Goal: Check status: Check status

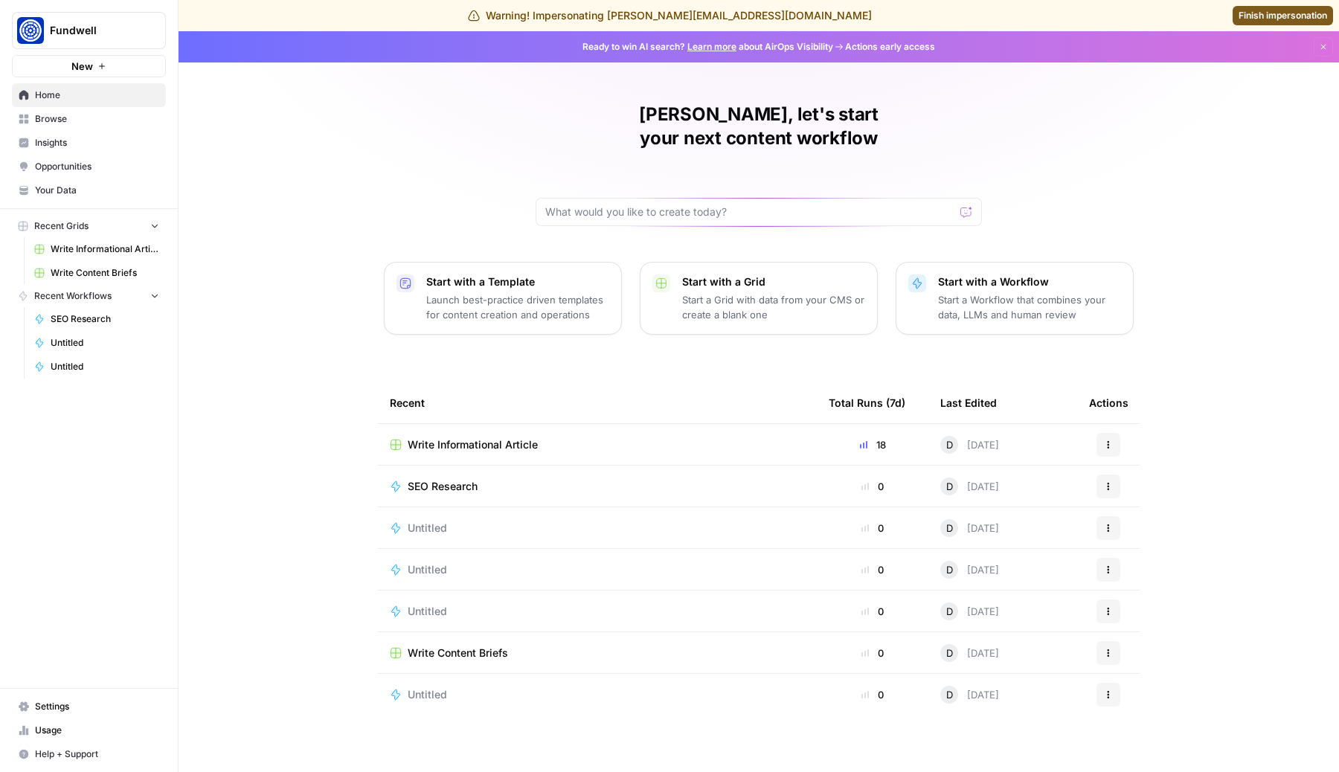
click at [64, 736] on span "Usage" at bounding box center [97, 730] width 124 height 13
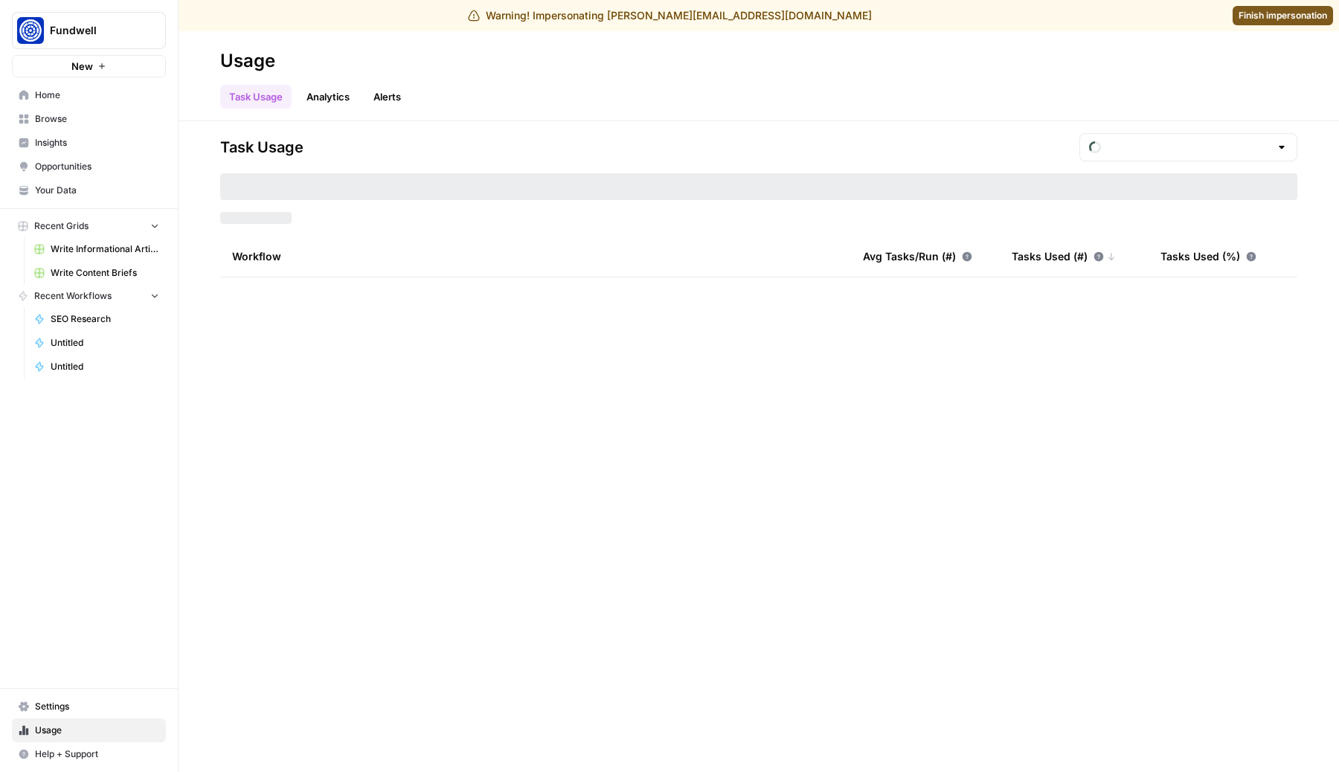
type input "September Tasks"
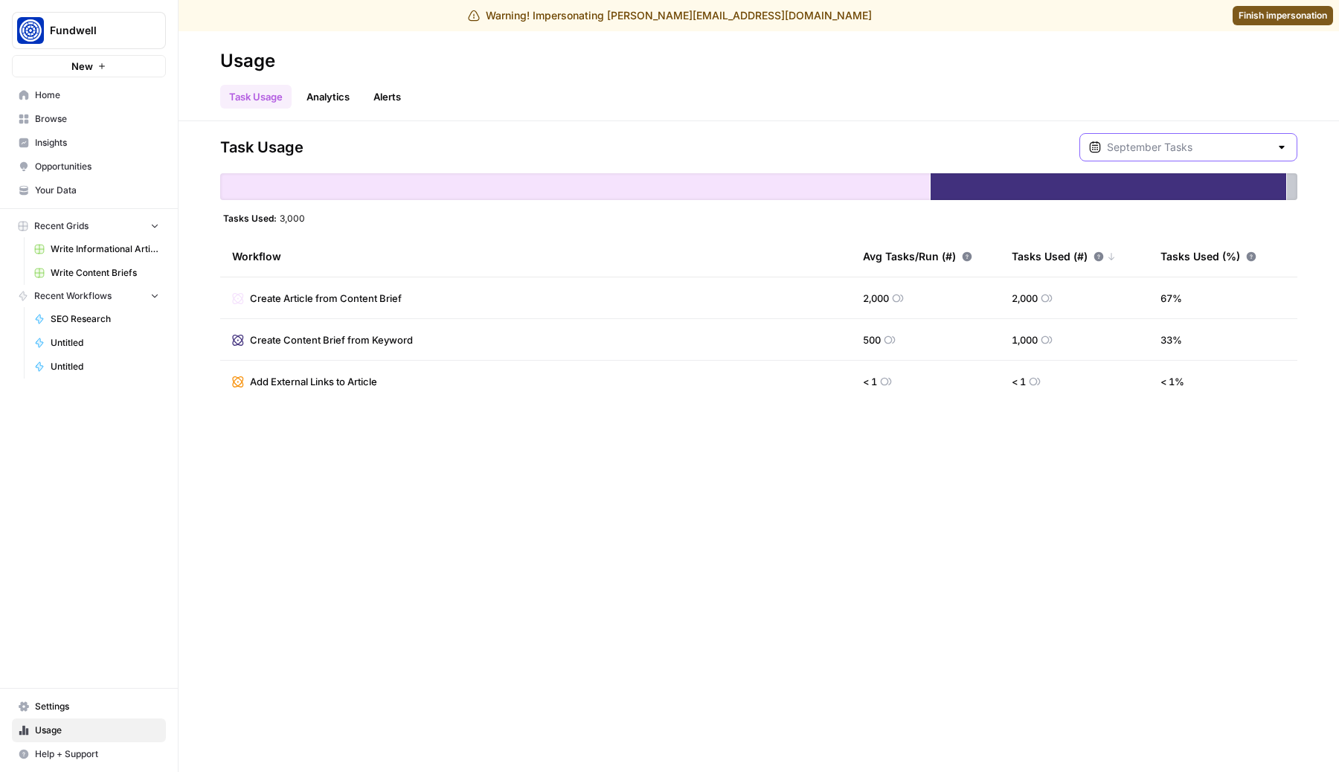
click at [1156, 153] on input "text" at bounding box center [1188, 147] width 163 height 15
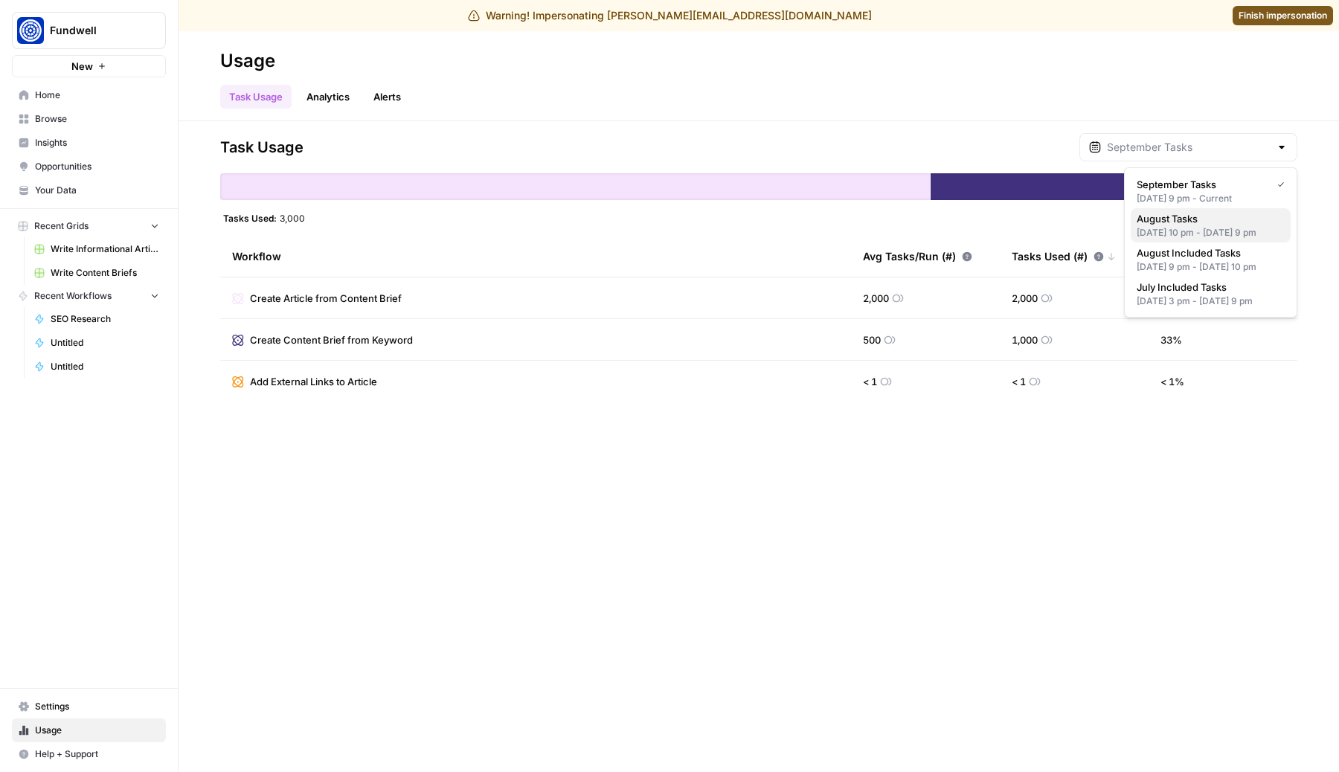
click at [1155, 224] on span "August Tasks" at bounding box center [1208, 218] width 142 height 15
type input "August Tasks"
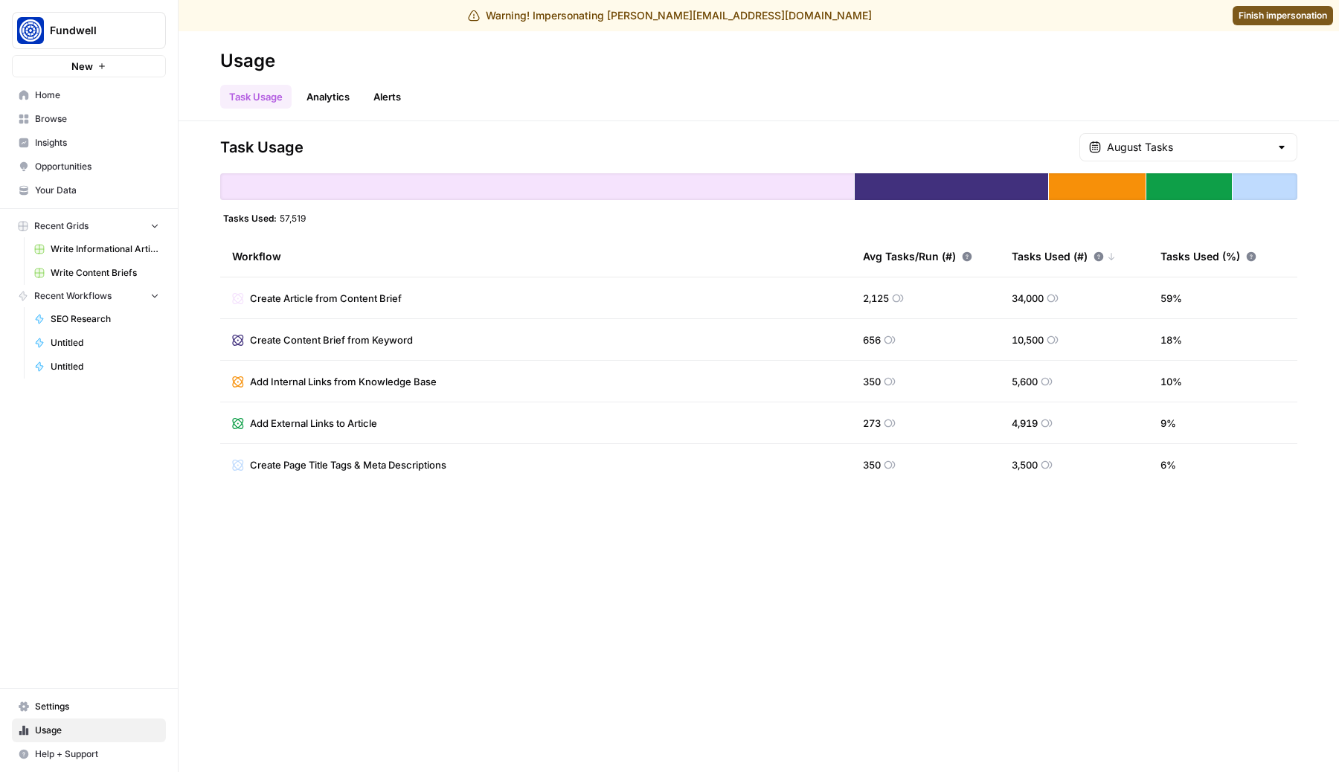
drag, startPoint x: 311, startPoint y: 218, endPoint x: 279, endPoint y: 218, distance: 32.0
click at [279, 218] on div "Tasks Used: 57,519" at bounding box center [758, 218] width 1077 height 12
copy span "57,519"
click at [311, 216] on div "Tasks Used: 57,519" at bounding box center [758, 218] width 1077 height 12
drag, startPoint x: 312, startPoint y: 218, endPoint x: 279, endPoint y: 217, distance: 32.7
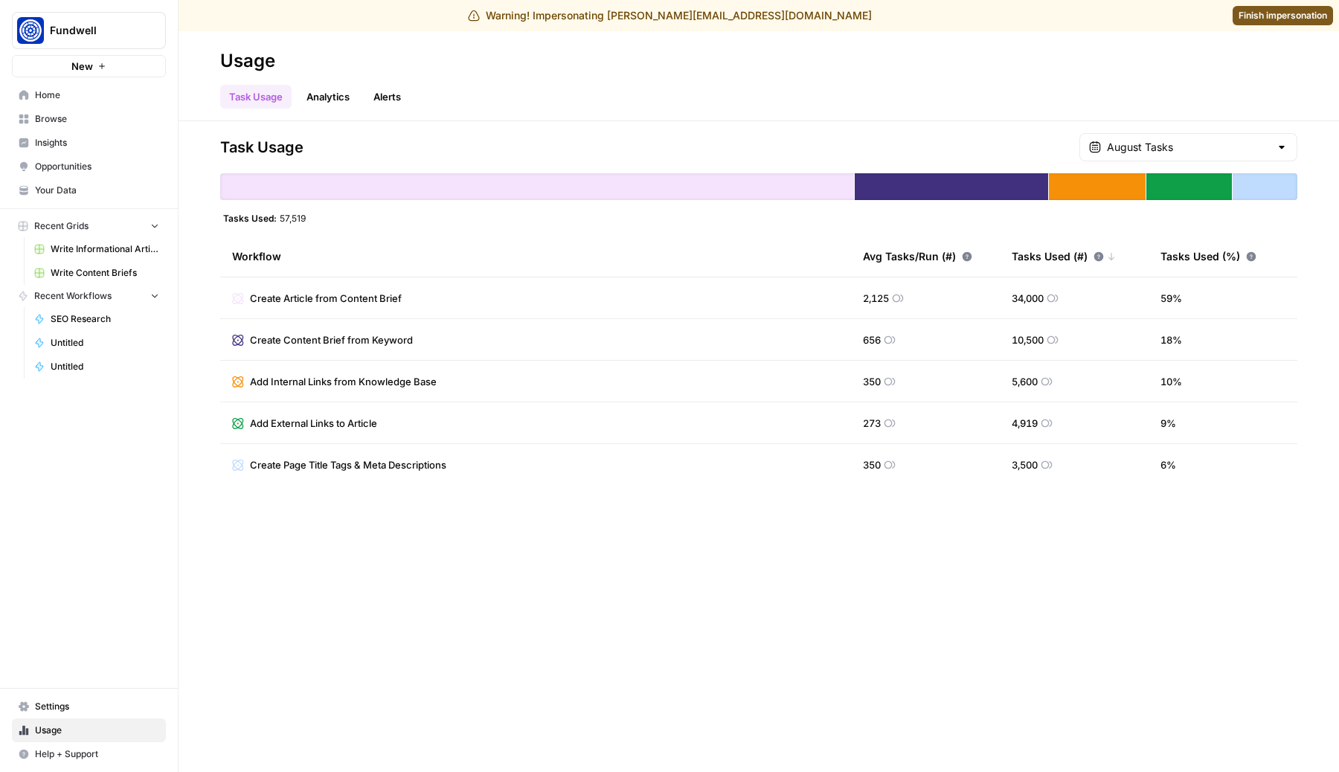
click at [279, 217] on div "Tasks Used: 57,519" at bounding box center [758, 218] width 1077 height 12
copy span "57,519"
click at [353, 223] on div "Task Usage August Tasks Tasks Used: 57,519 Workflow Avg Tasks/Run (#) Tasks Use…" at bounding box center [758, 309] width 1077 height 353
drag, startPoint x: 315, startPoint y: 217, endPoint x: 278, endPoint y: 218, distance: 37.2
click at [278, 218] on div "Tasks Used: 57,519" at bounding box center [758, 218] width 1077 height 12
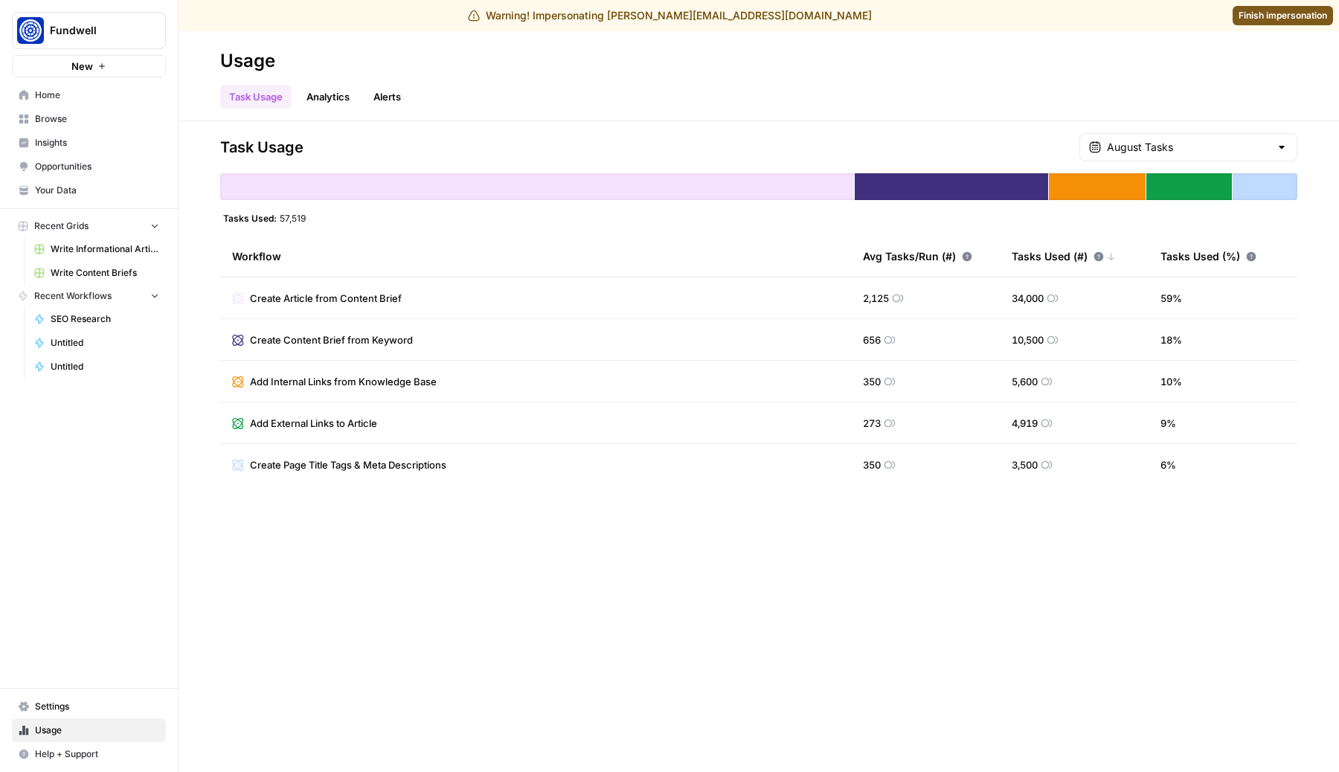
copy span "57,519"
click at [1293, 13] on span "Finish impersonation" at bounding box center [1283, 15] width 89 height 13
